Goal: Obtain resource: Download file/media

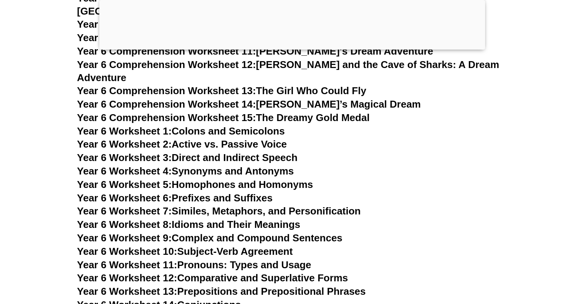
scroll to position [4473, 0]
click at [168, 126] on span "Year 6 Worksheet 1:" at bounding box center [124, 132] width 95 height 12
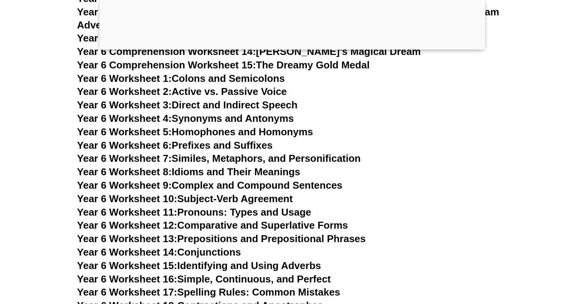
scroll to position [4526, 0]
click at [220, 246] on link "Year 6 Worksheet 14: Conjunctions" at bounding box center [159, 252] width 164 height 12
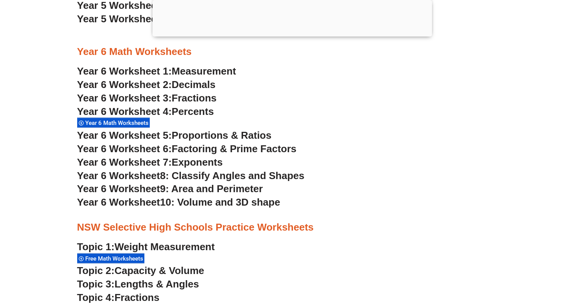
scroll to position [1685, 0]
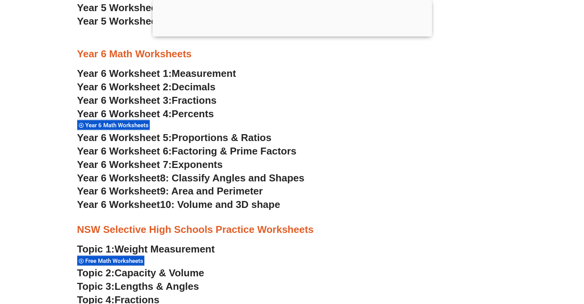
click at [186, 85] on span "Decimals" at bounding box center [194, 87] width 44 height 12
